Goal: Task Accomplishment & Management: Manage account settings

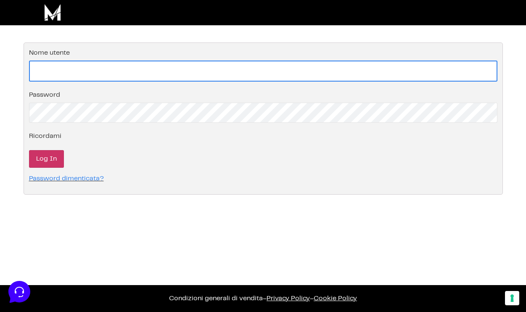
type input "[EMAIL_ADDRESS][DOMAIN_NAME]"
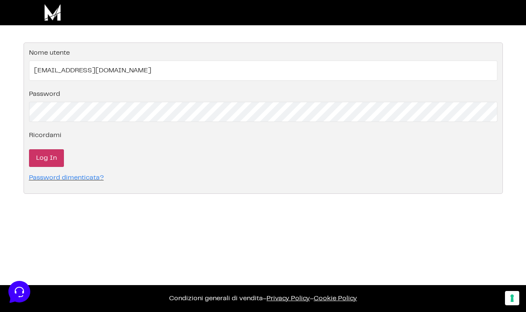
click at [49, 157] on input "Log In" at bounding box center [46, 158] width 35 height 18
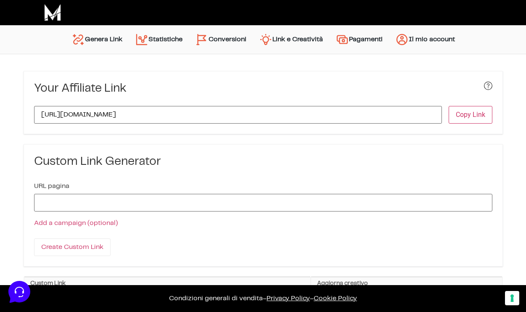
click at [233, 32] on link "Conversioni" at bounding box center [221, 39] width 64 height 20
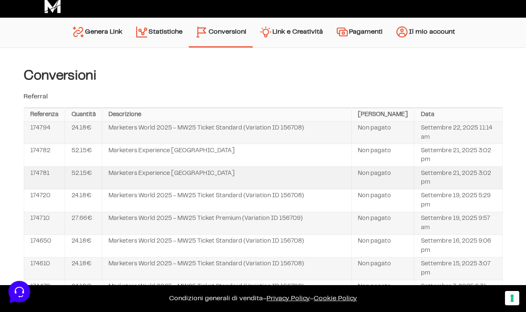
scroll to position [10, 0]
